Goal: Task Accomplishment & Management: Use online tool/utility

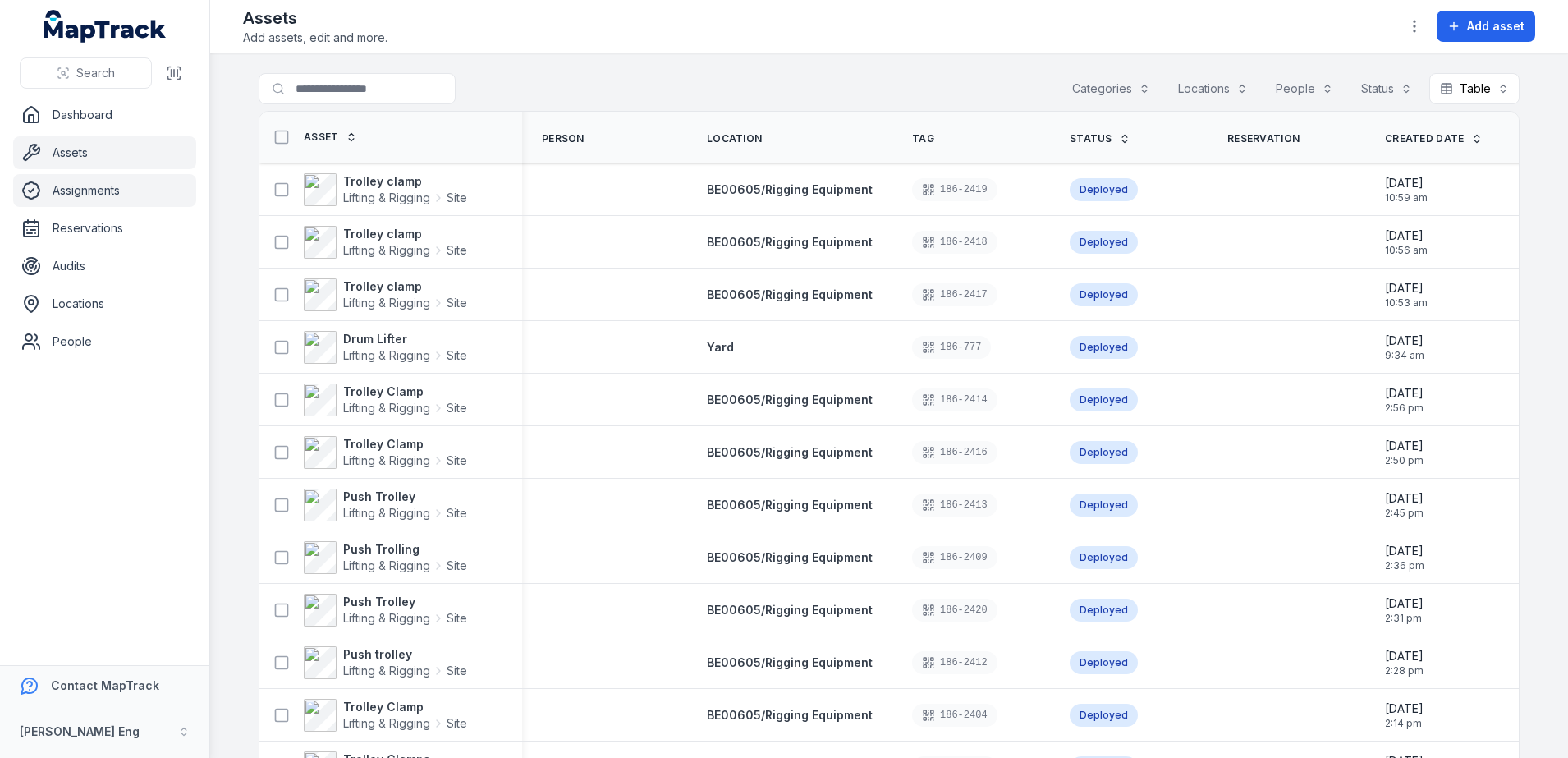
click at [94, 182] on link "Assignments" at bounding box center [104, 191] width 183 height 33
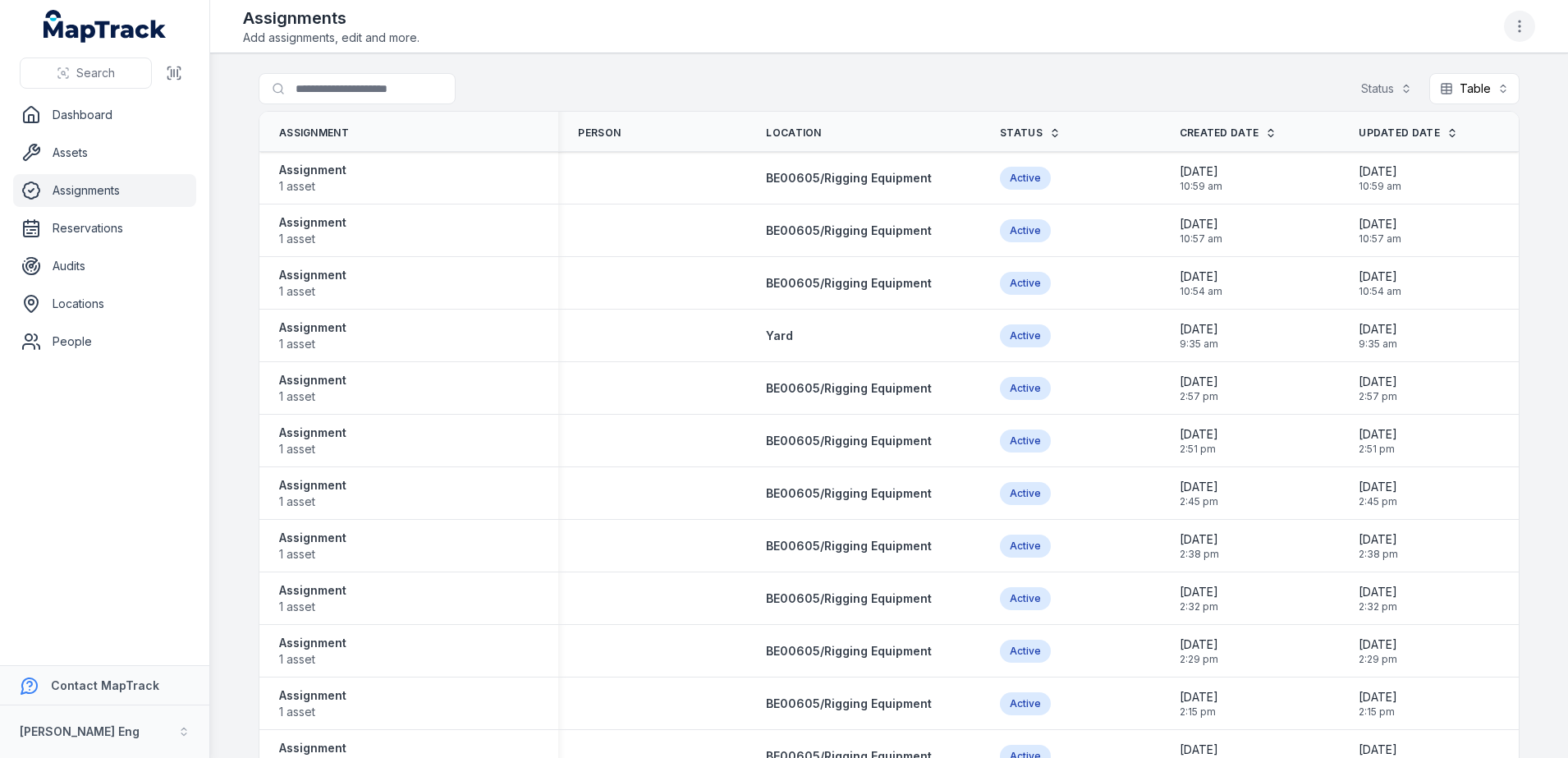
click at [1517, 27] on icon "button" at bounding box center [1520, 25] width 17 height 17
click at [344, 183] on div "Assignment 1 asset" at bounding box center [409, 178] width 260 height 33
click at [320, 174] on strong "Assignment" at bounding box center [313, 170] width 68 height 17
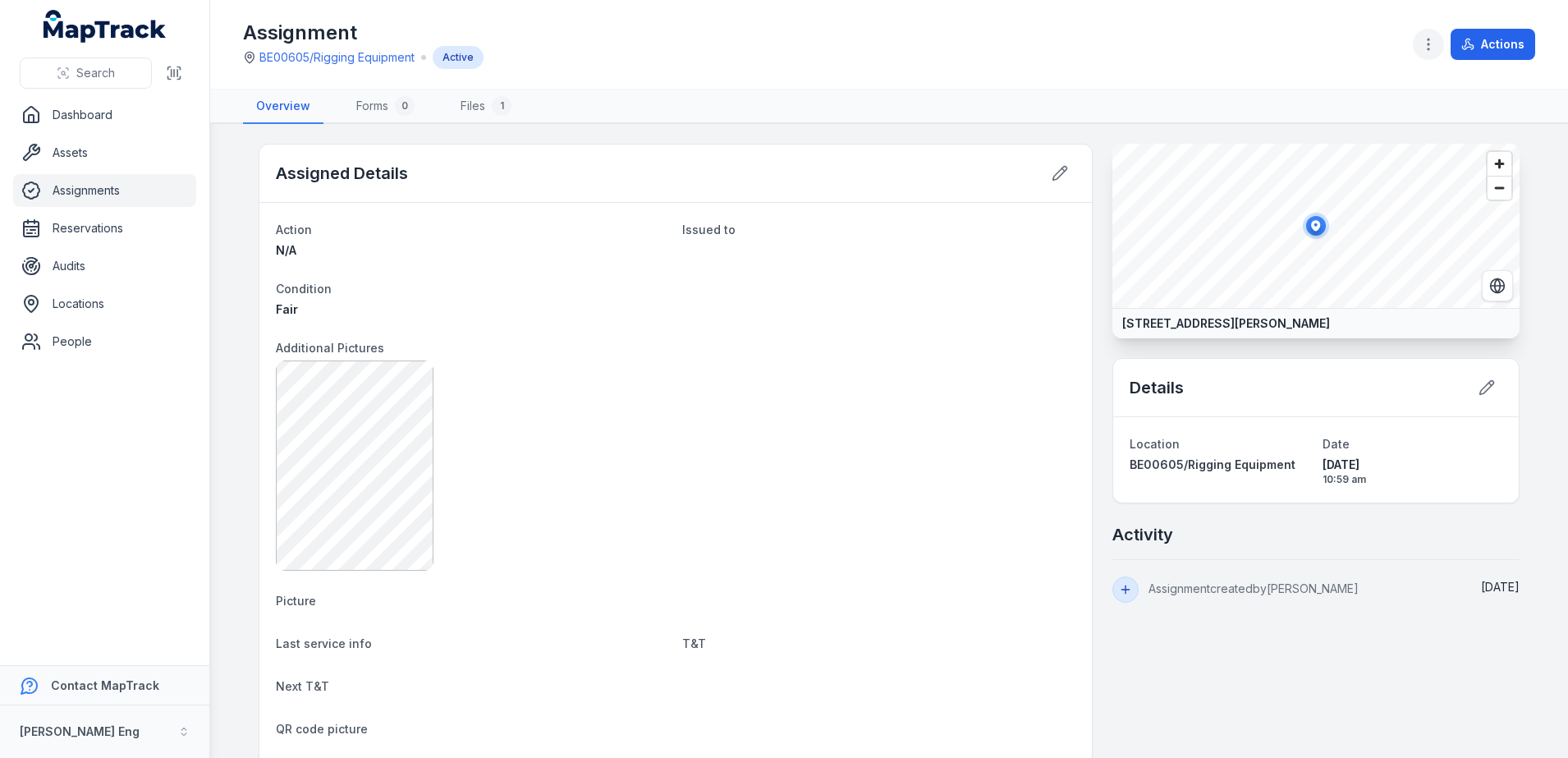
click at [1420, 49] on button "button" at bounding box center [1429, 44] width 31 height 31
click at [1492, 38] on button "Actions" at bounding box center [1494, 44] width 84 height 31
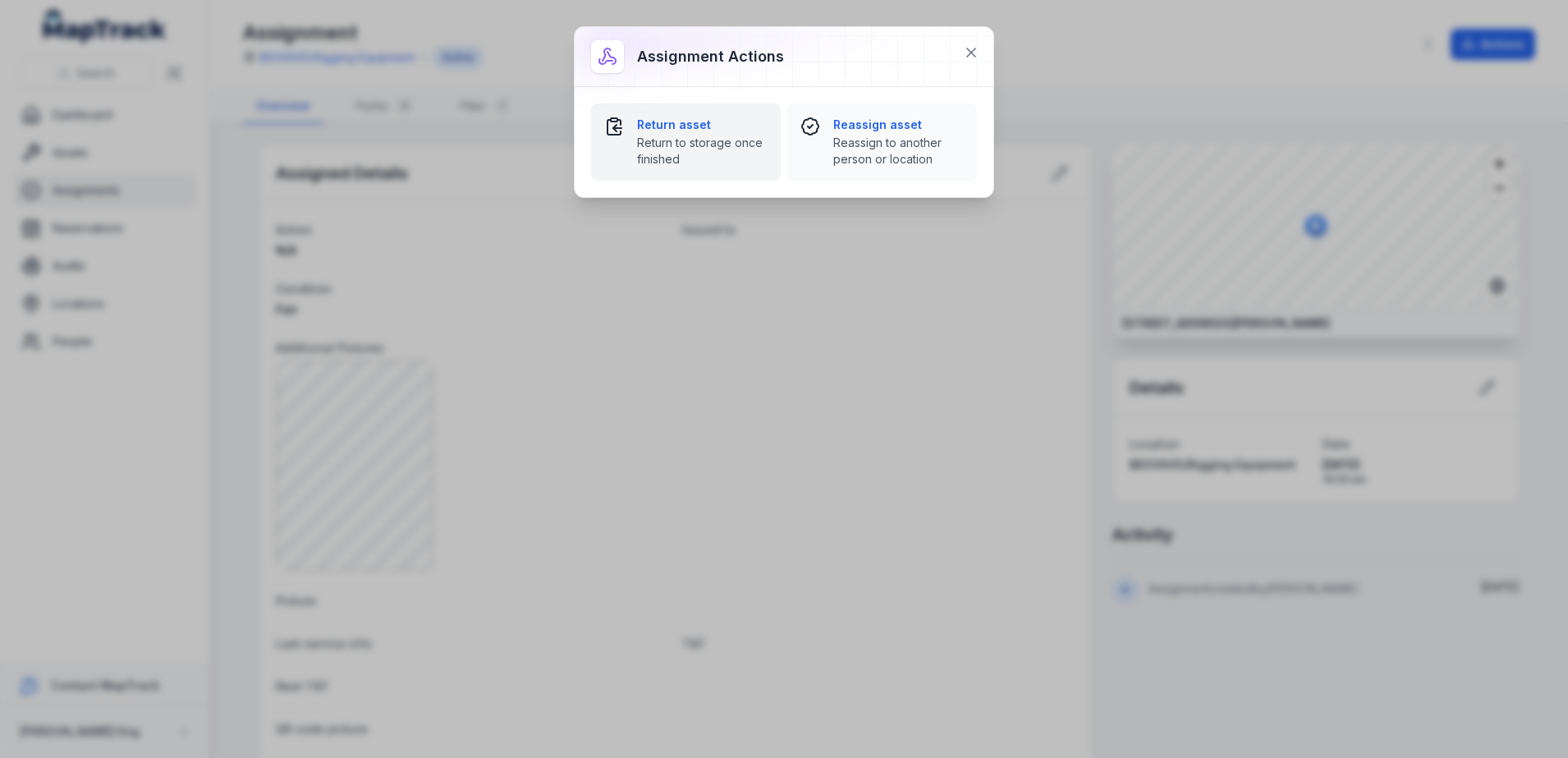
click at [681, 113] on button "Return asset Return to storage once finished" at bounding box center [686, 142] width 190 height 77
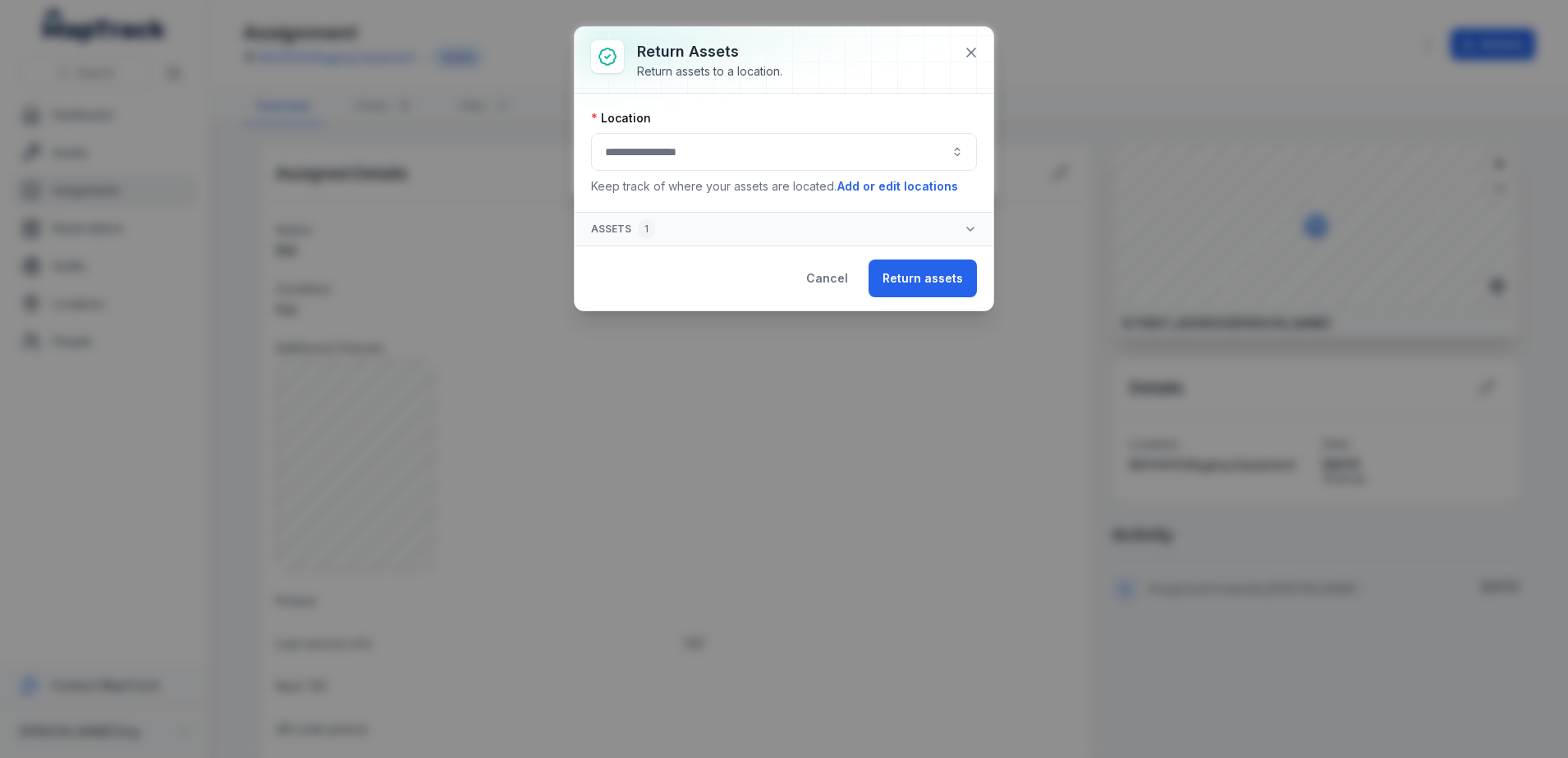
click at [710, 158] on button "button" at bounding box center [784, 152] width 386 height 38
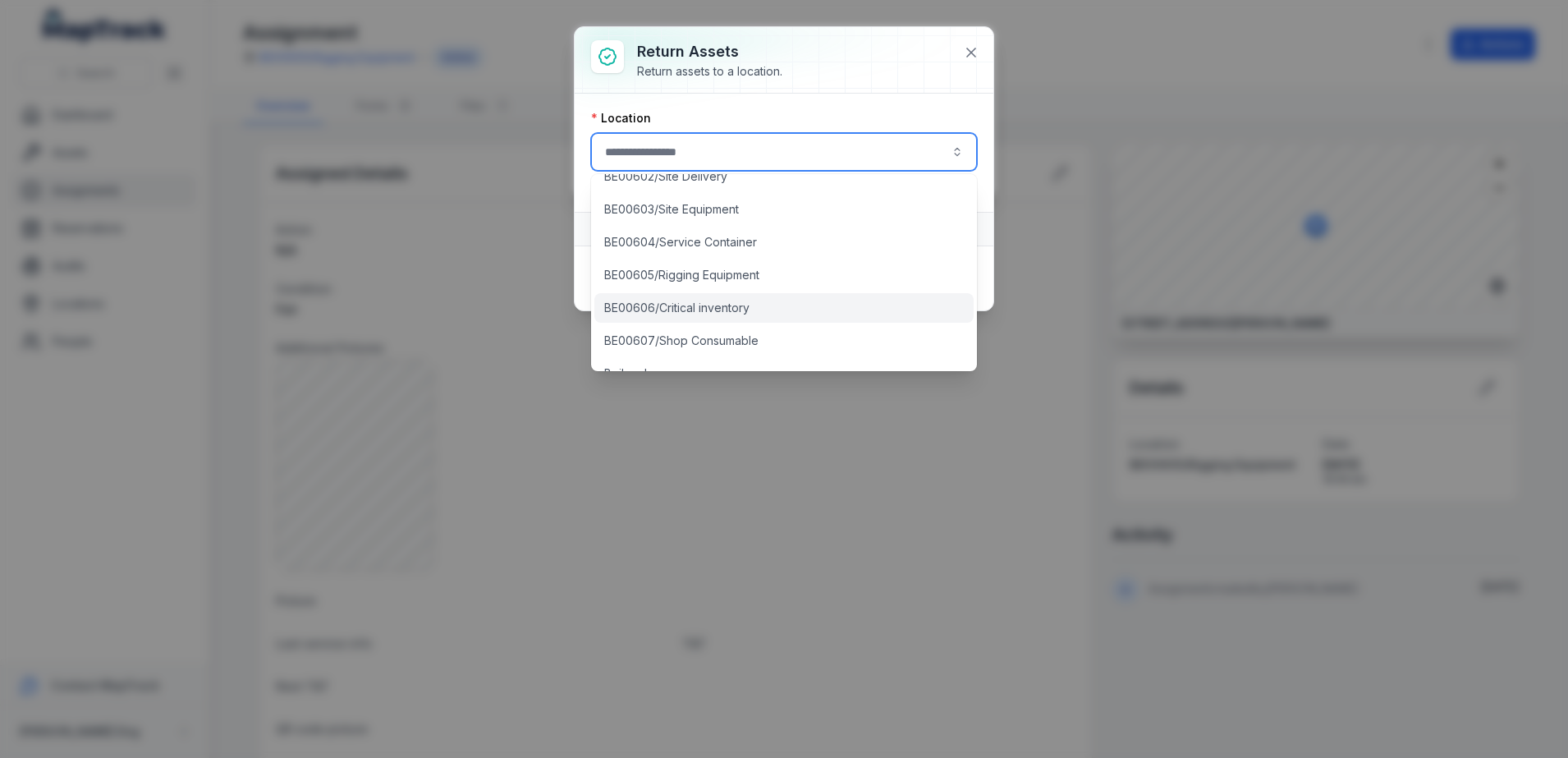
scroll to position [514, 0]
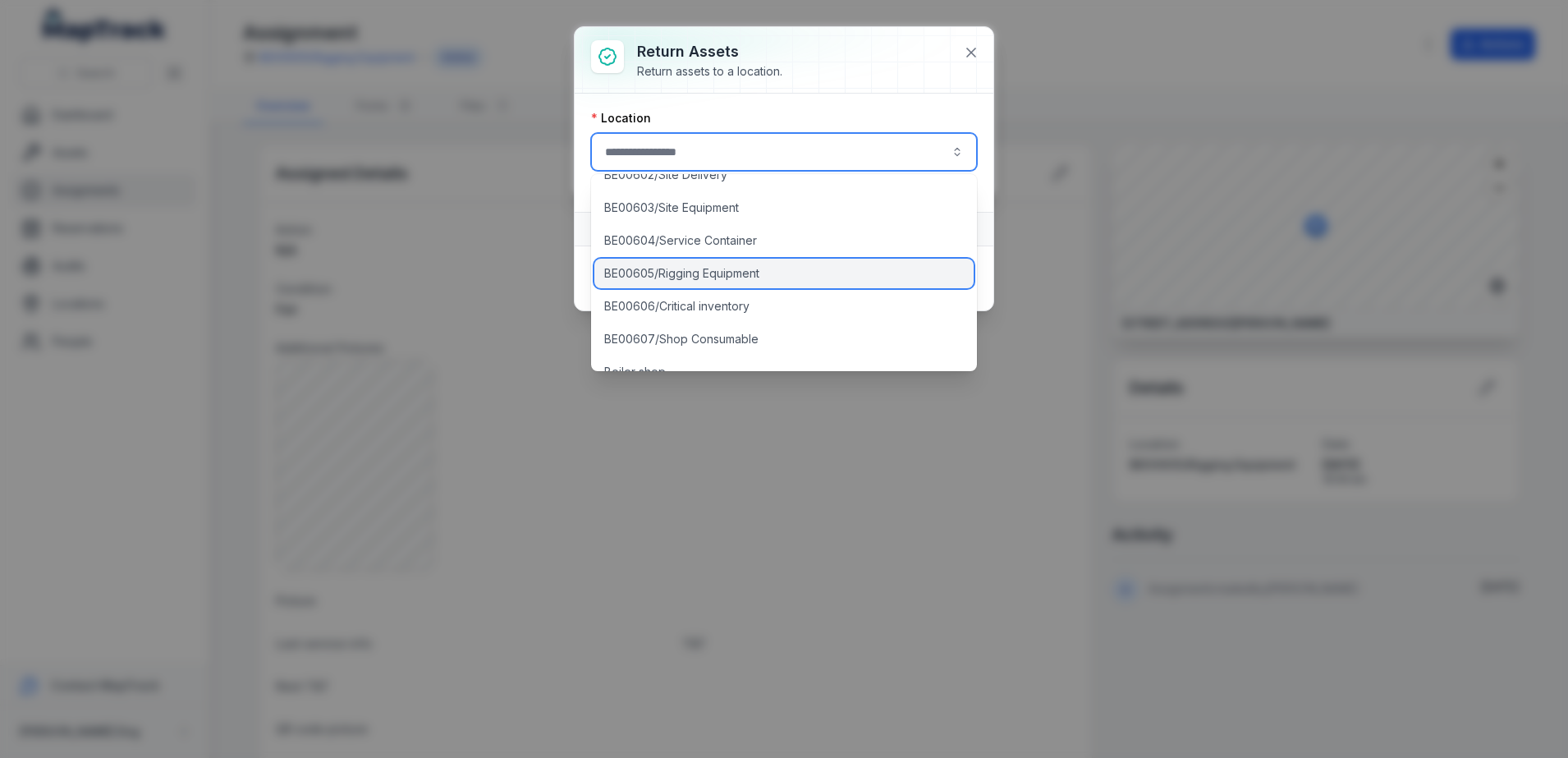
click at [712, 276] on span "BE00605/Rigging Equipment" at bounding box center [682, 274] width 155 height 17
type input "**********"
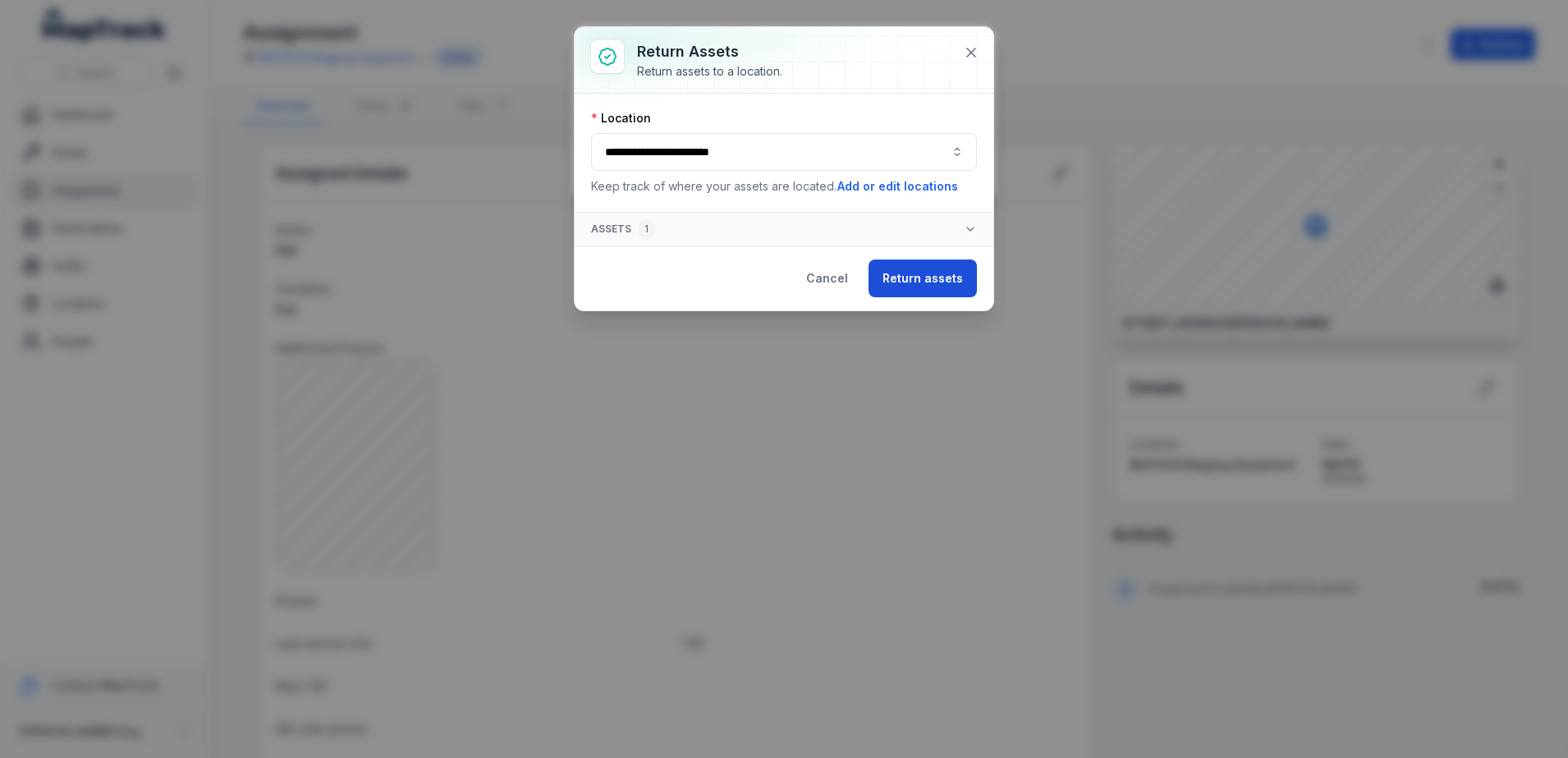
click at [906, 270] on button "Return assets" at bounding box center [923, 278] width 109 height 38
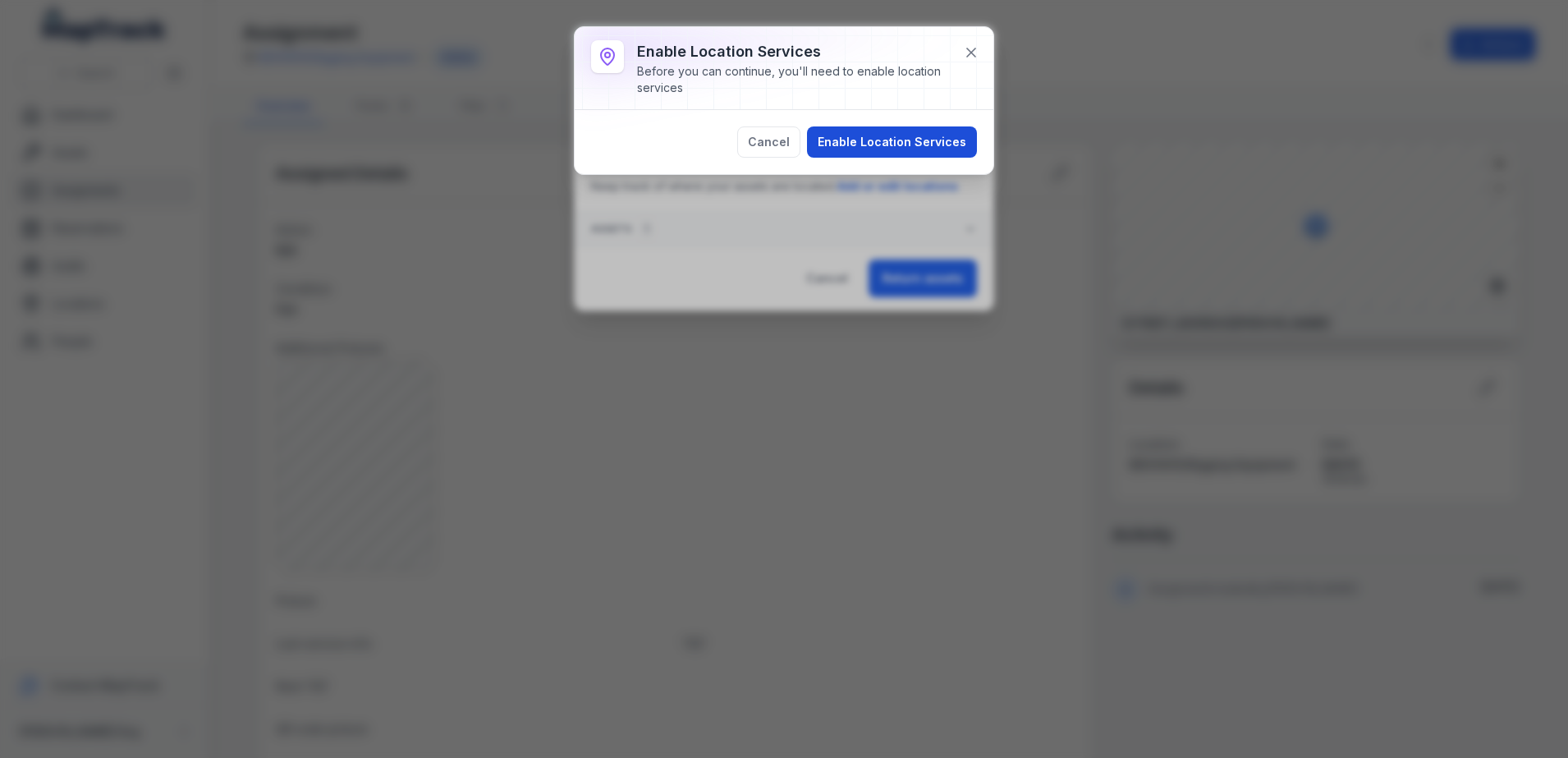
click at [876, 154] on button "Enable Location Services" at bounding box center [892, 142] width 170 height 31
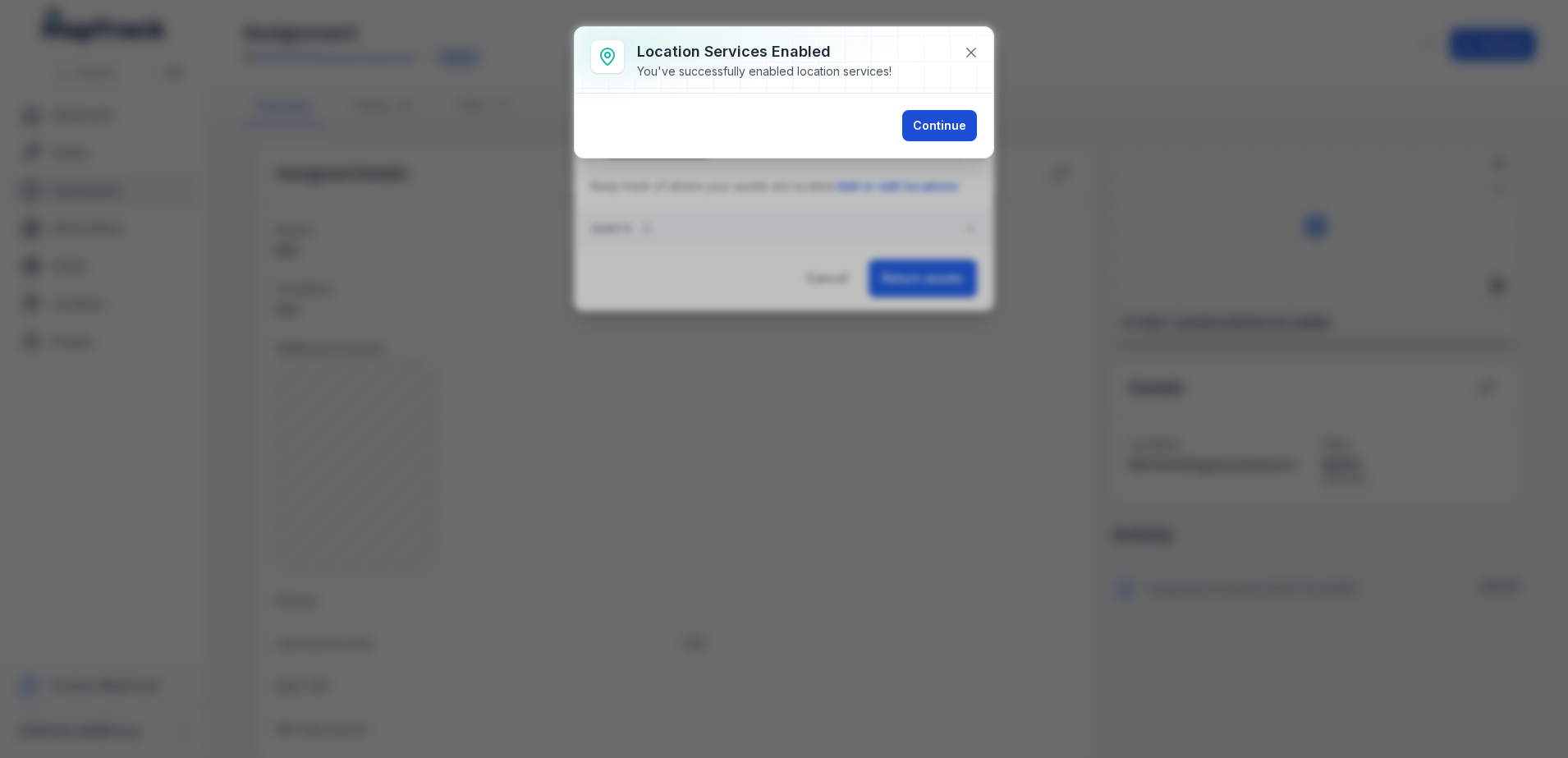
click at [943, 127] on button "Continue" at bounding box center [940, 126] width 74 height 31
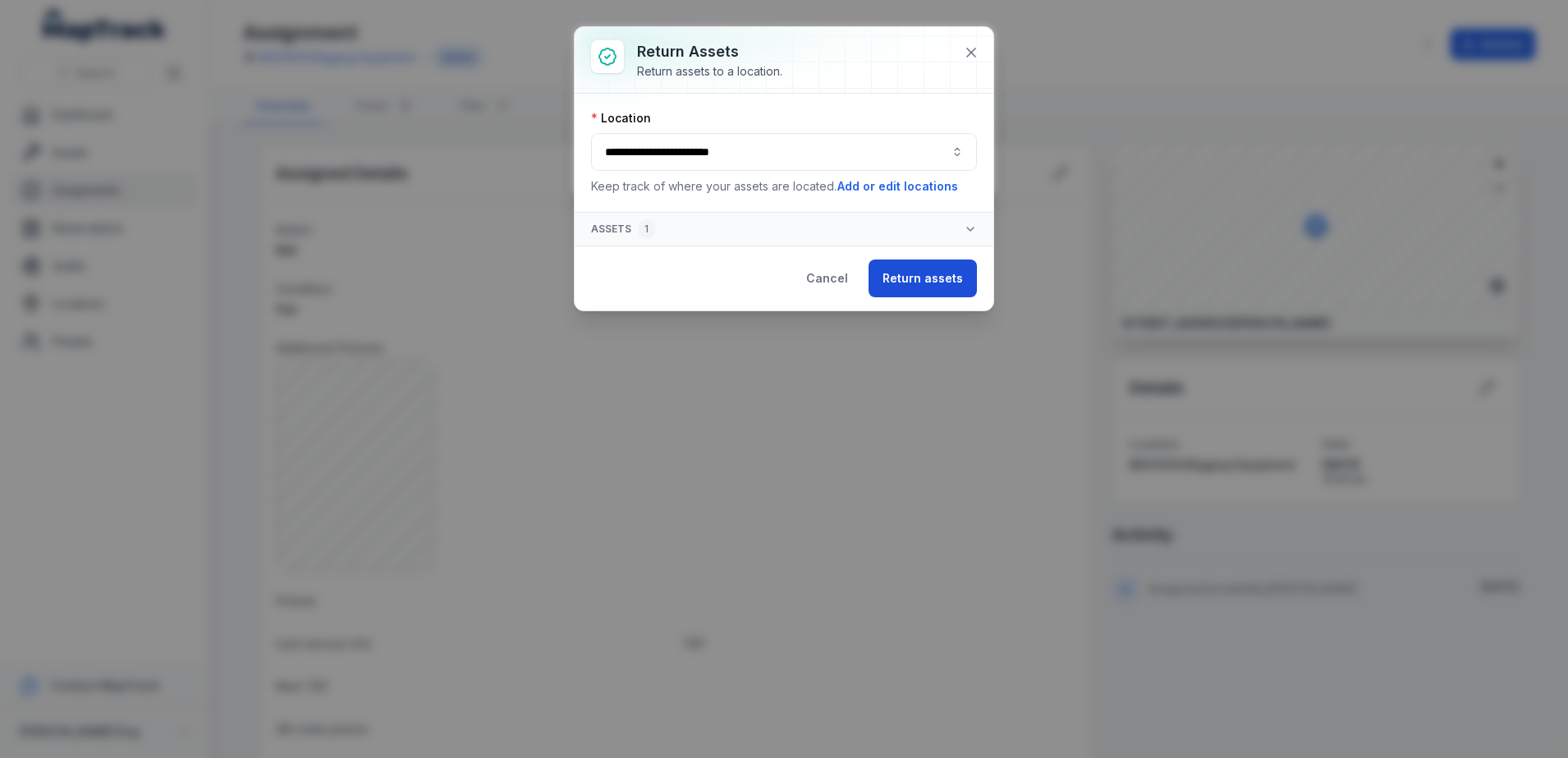
click at [934, 281] on button "Return assets" at bounding box center [923, 278] width 109 height 38
